Goal: Information Seeking & Learning: Learn about a topic

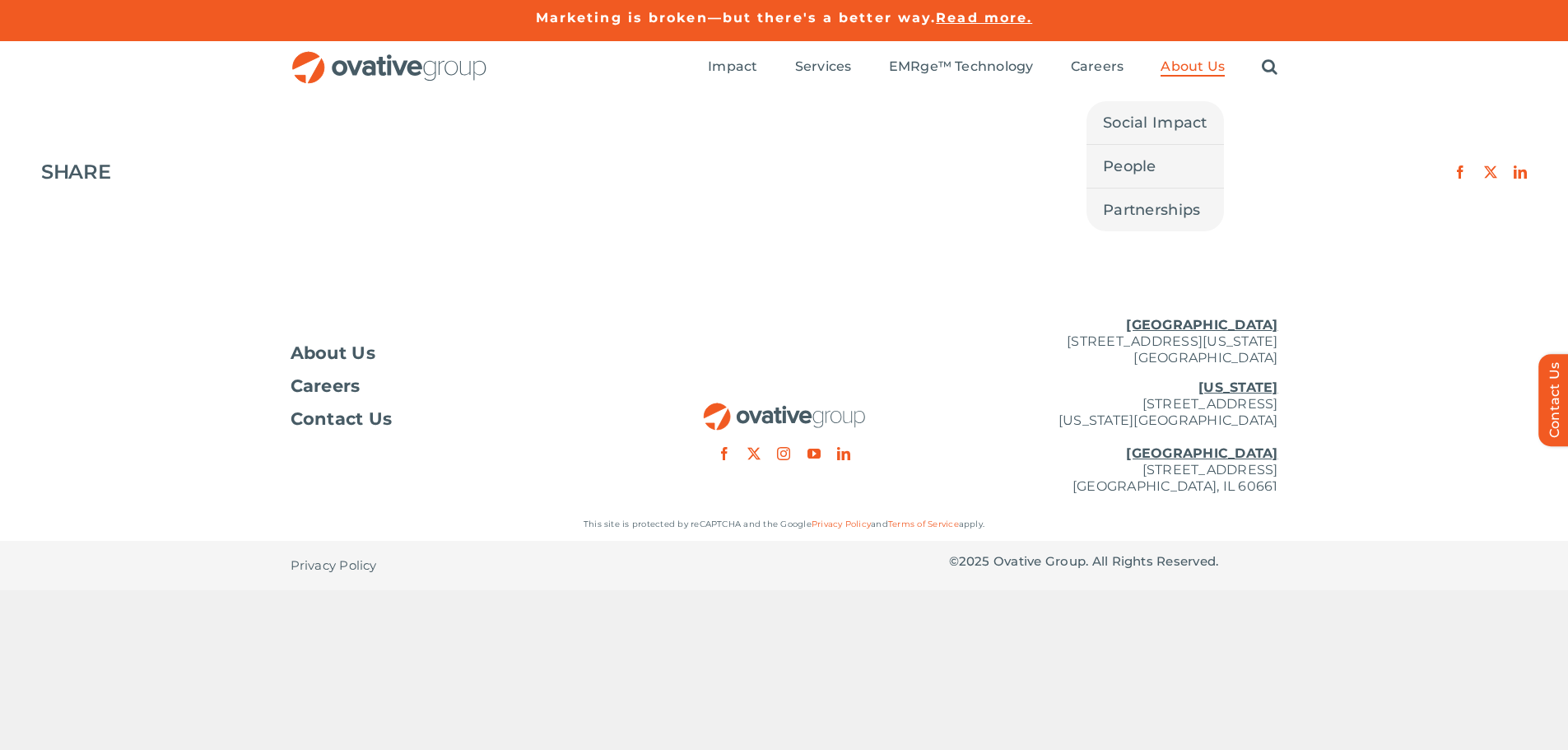
click at [1193, 62] on span "About Us" at bounding box center [1192, 66] width 65 height 16
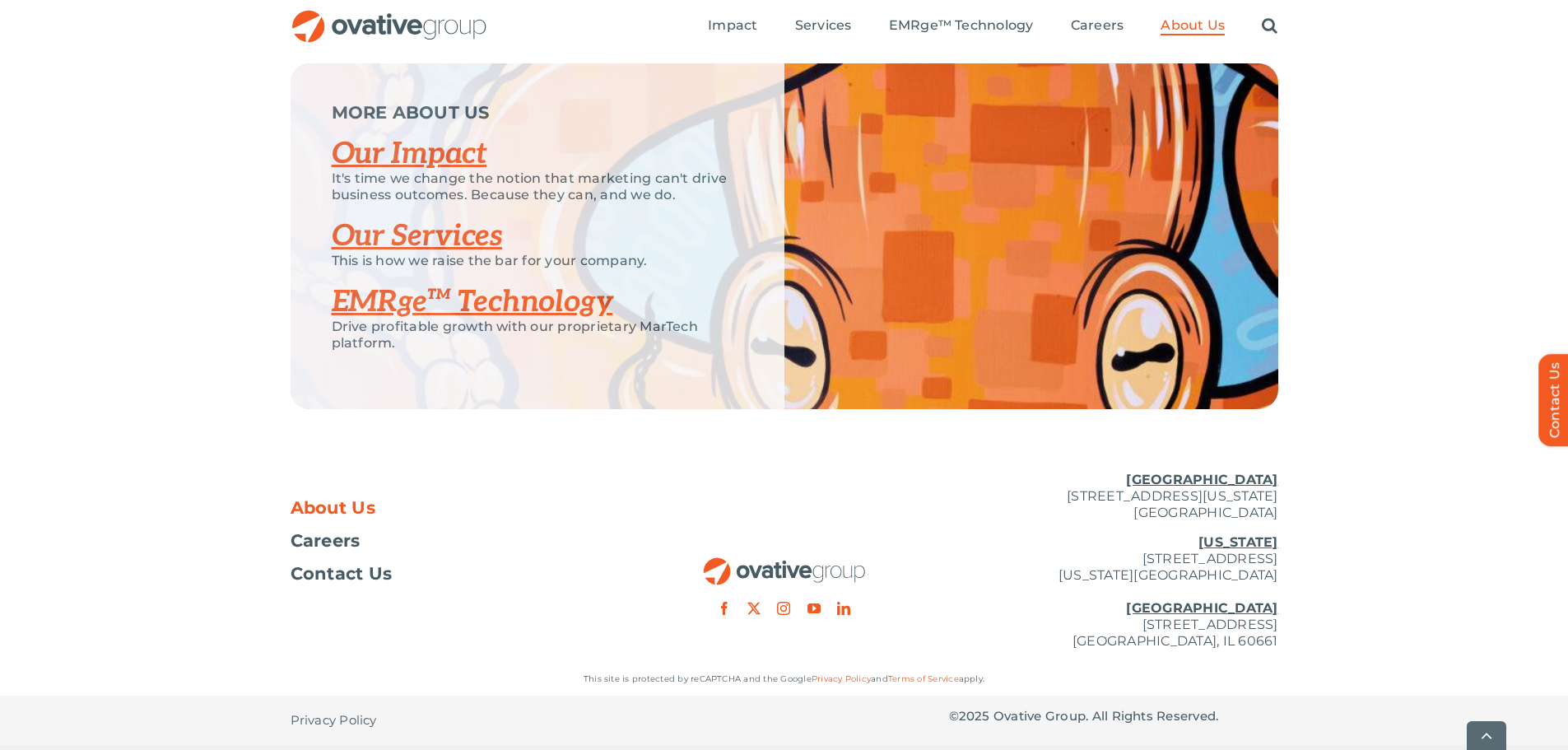
scroll to position [3471, 0]
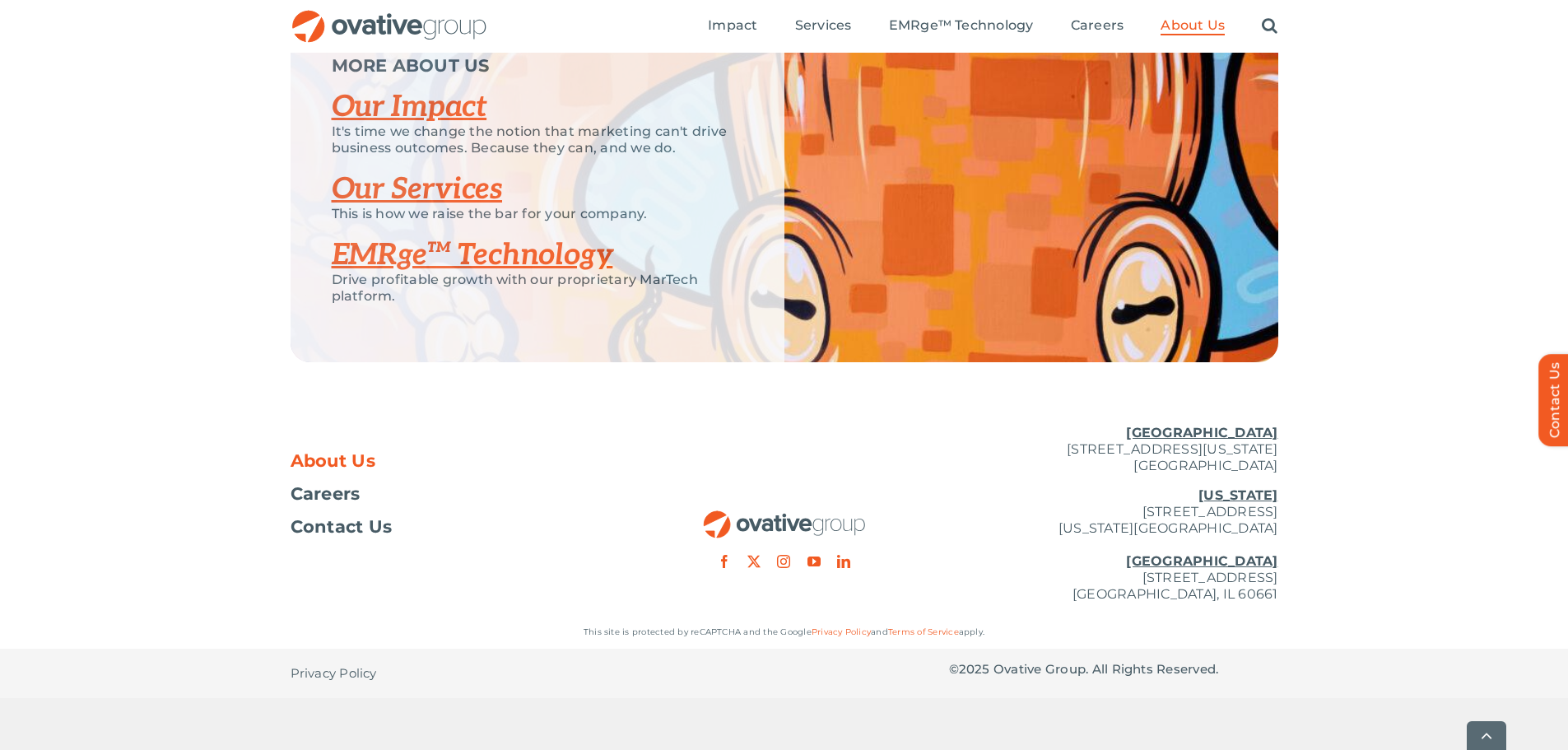
click at [394, 208] on link "Our Services" at bounding box center [417, 190] width 171 height 36
